Goal: Navigation & Orientation: Find specific page/section

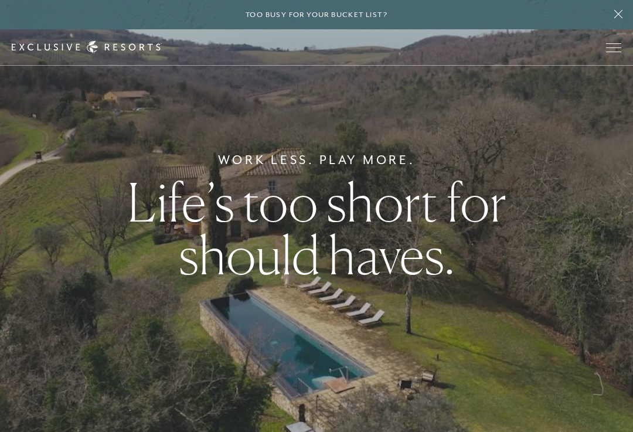
click at [610, 52] on button "Open navigation" at bounding box center [613, 47] width 15 height 8
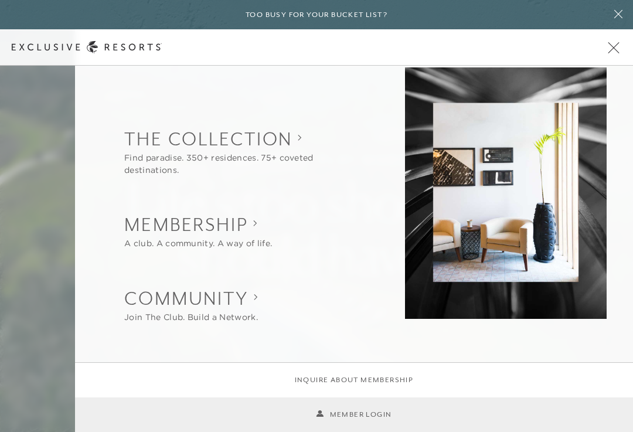
click at [372, 412] on link "Member Login" at bounding box center [354, 414] width 76 height 11
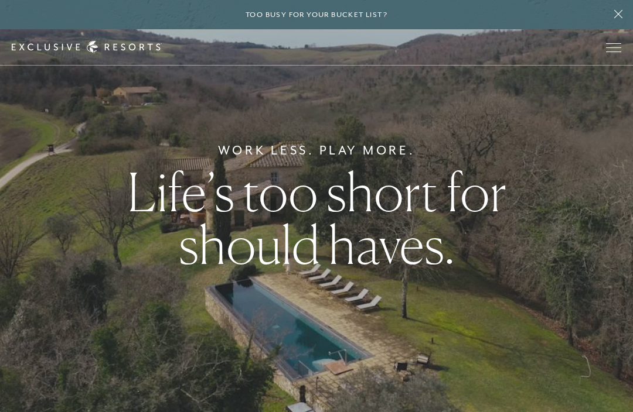
click at [613, 52] on button "Open navigation" at bounding box center [613, 47] width 15 height 8
click at [606, 52] on button "Open navigation" at bounding box center [613, 47] width 15 height 8
click at [608, 50] on span "Open navigation" at bounding box center [613, 47] width 15 height 8
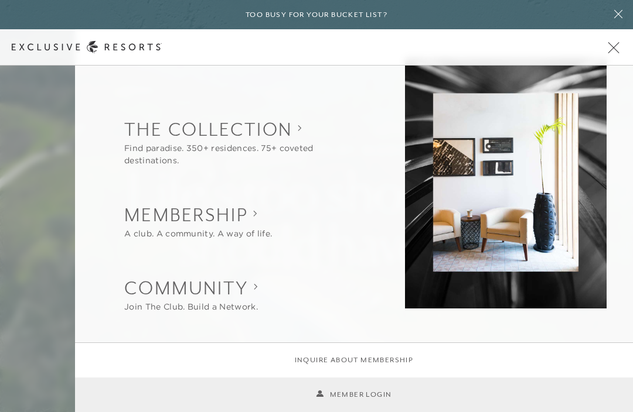
click at [618, 52] on button "Open navigation" at bounding box center [613, 47] width 15 height 8
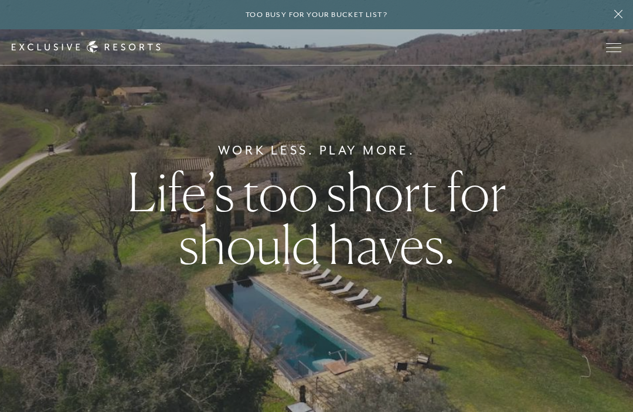
click at [609, 52] on span "Open navigation" at bounding box center [613, 52] width 15 height 1
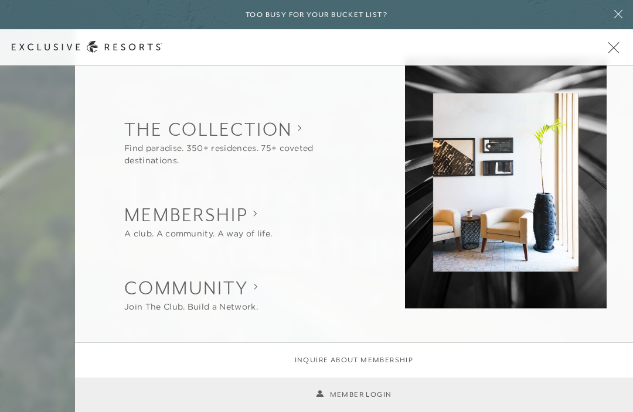
click at [373, 392] on link "Member Login" at bounding box center [354, 395] width 76 height 11
